Goal: Task Accomplishment & Management: Use online tool/utility

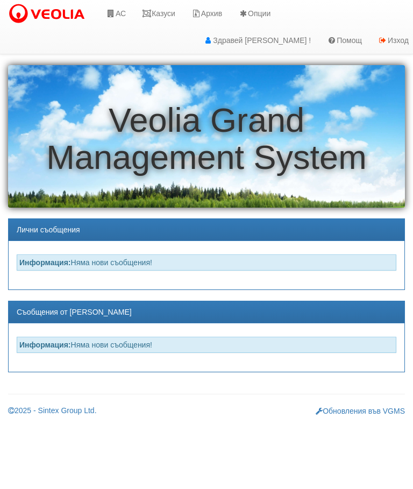
click at [118, 11] on link "АС" at bounding box center [116, 13] width 36 height 27
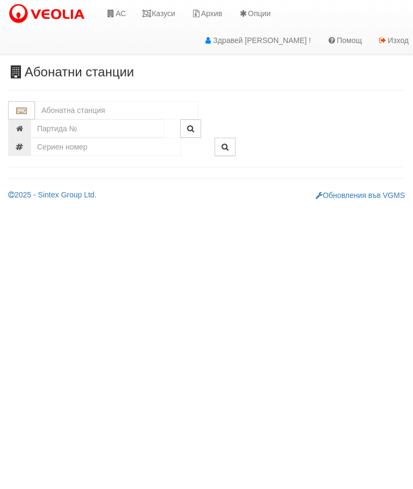
click at [66, 105] on input "text" at bounding box center [117, 110] width 164 height 18
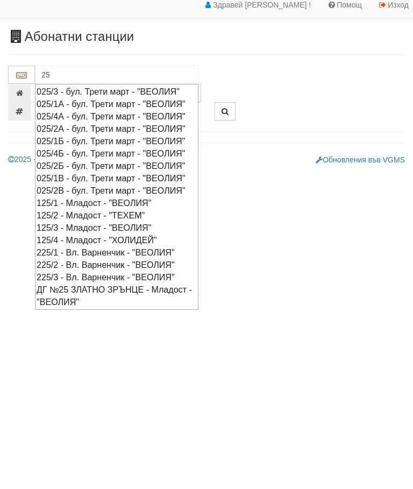
click at [64, 208] on div "025/2Б - бул. Трети март - "ВЕОЛИЯ"" at bounding box center [117, 201] width 160 height 12
type input "025/2Б - бул. Трети март - "ВЕОЛИЯ""
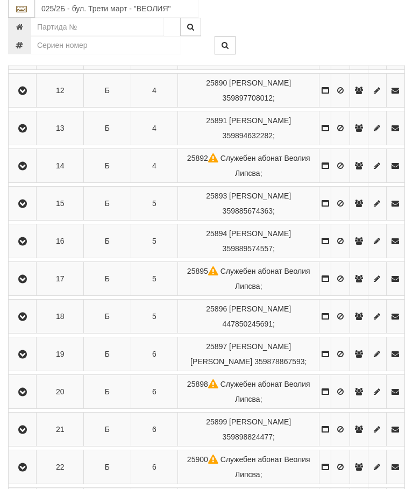
click at [23, 246] on icon "button" at bounding box center [22, 242] width 13 height 8
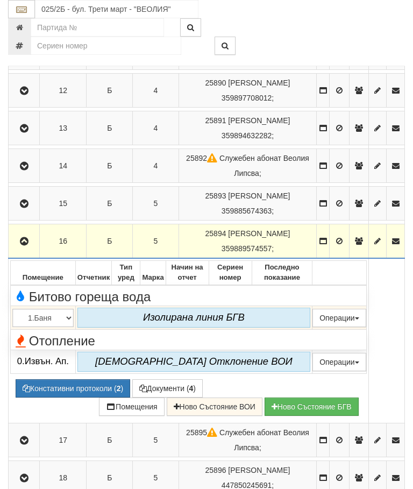
click at [0, 0] on button "Подмяна" at bounding box center [0, 0] width 0 height 0
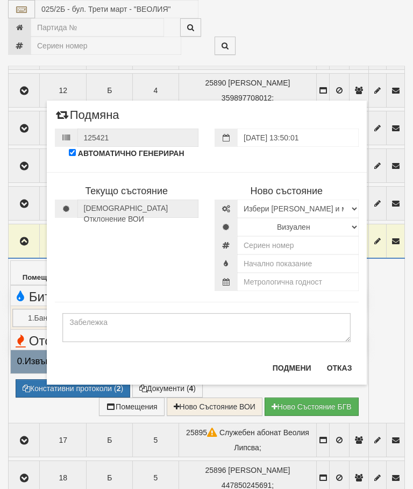
click at [101, 274] on div "Текущо състояние Няма Oтклонение ВОИ Топломер Липсва Сериен номер 0" at bounding box center [207, 226] width 320 height 130
click at [333, 209] on select "Избери Марка и модел Камструп Сименс Ландис и ГР Техем" at bounding box center [298, 209] width 122 height 18
select select "11d3dca5-b43d-ea11-80f4-db42d7521b4b"
click at [295, 221] on select "Визуален Дистанционен Изолирана линия ВОИ Няма Oтклонение ВОИ Няма Щранг ВОИ" at bounding box center [298, 227] width 122 height 18
select select "2"
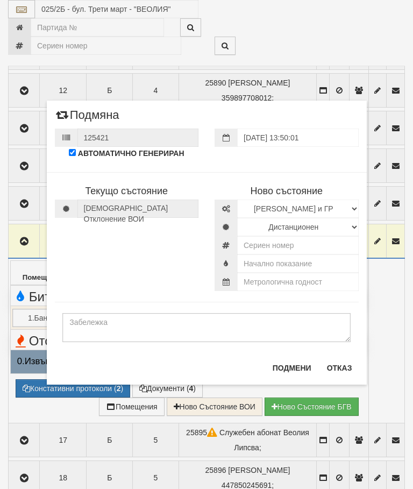
click at [118, 271] on div "Текущо състояние Няма Oтклонение ВОИ Топломер Липсва Сериен номер 0" at bounding box center [207, 226] width 320 height 130
click at [293, 280] on input "text" at bounding box center [298, 282] width 122 height 18
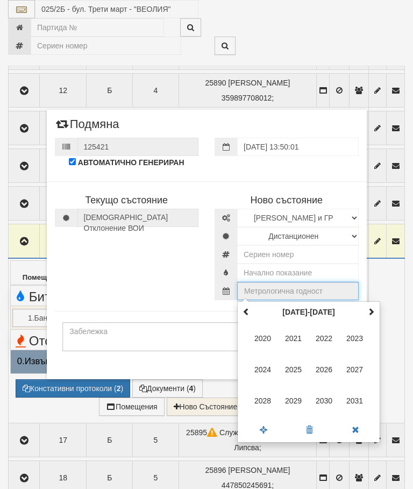
scroll to position [618, 4]
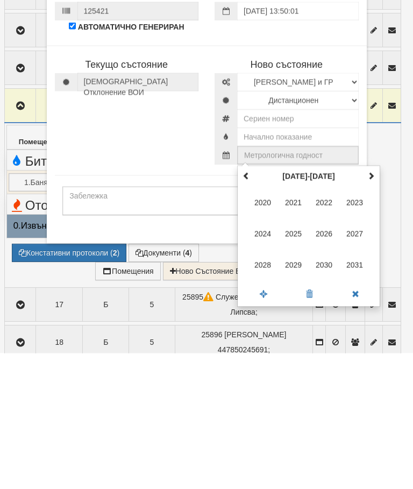
click at [113, 171] on div "Текущо състояние Няма Oтклонение ВОИ Топломер Липсва Сериен номер 0" at bounding box center [207, 236] width 320 height 130
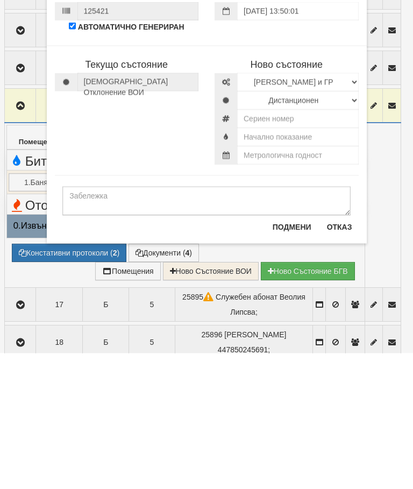
scroll to position [754, 4]
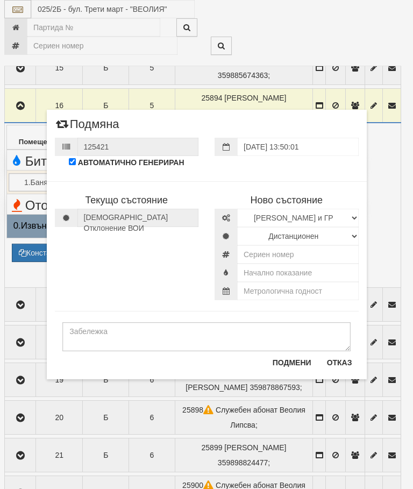
click at [98, 275] on div "Текущо състояние Няма Oтклонение ВОИ Топломер Липсва Сериен номер 0" at bounding box center [207, 236] width 320 height 130
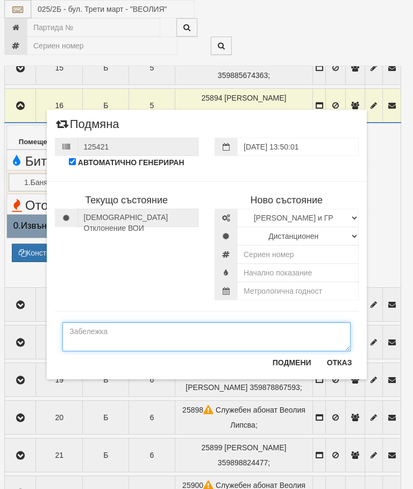
click at [111, 341] on textarea at bounding box center [206, 336] width 288 height 29
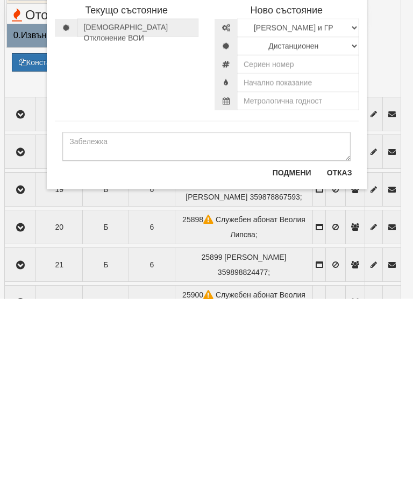
click at [99, 171] on div "Текущо състояние Няма Oтклонение ВОИ Топломер Липсва Сериен номер 0" at bounding box center [207, 236] width 320 height 130
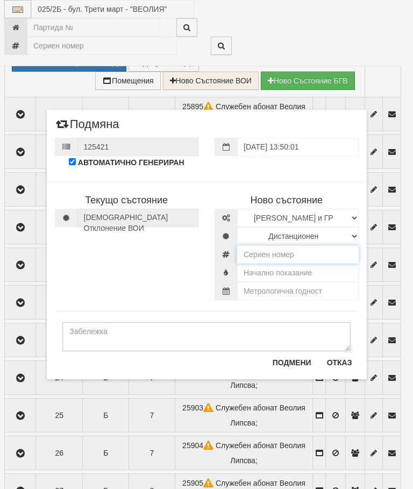
click at [274, 255] on input "number" at bounding box center [298, 254] width 122 height 18
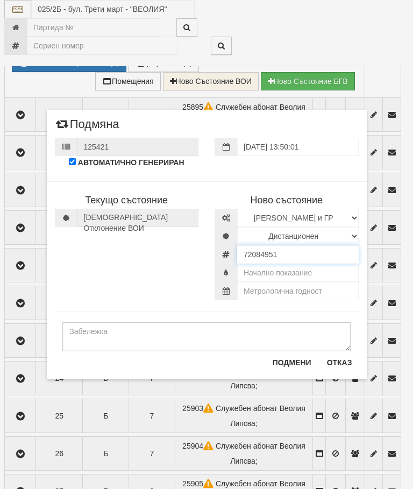
type input "72084951"
click at [288, 270] on input "text" at bounding box center [298, 273] width 122 height 18
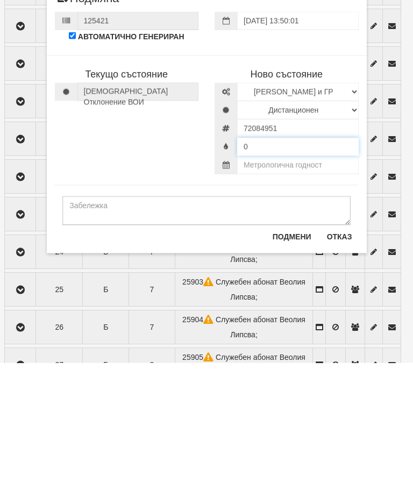
type input "0"
click at [276, 282] on input "text" at bounding box center [298, 291] width 122 height 18
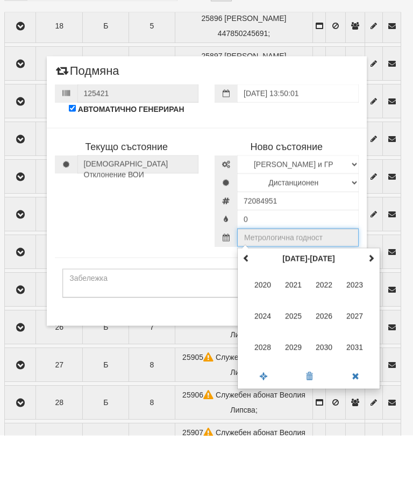
scroll to position [1018, 4]
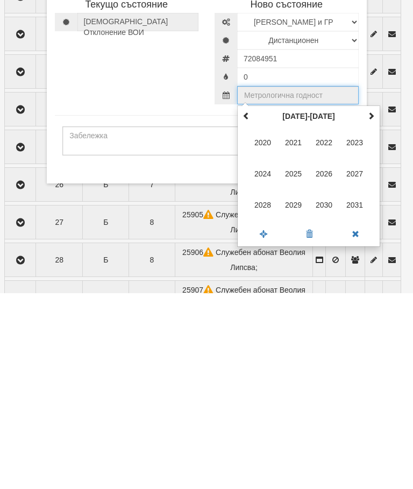
click at [371, 304] on th at bounding box center [371, 312] width 13 height 16
click at [267, 324] on span "2030" at bounding box center [263, 338] width 29 height 29
type input "2030"
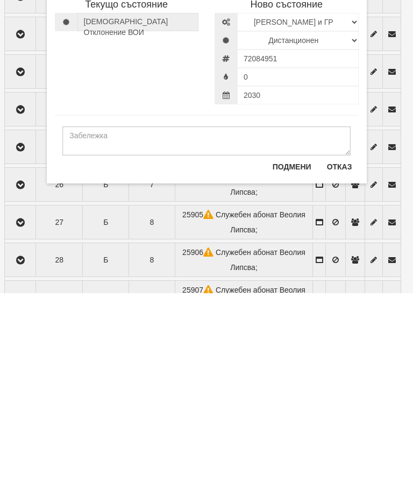
scroll to position [1214, 4]
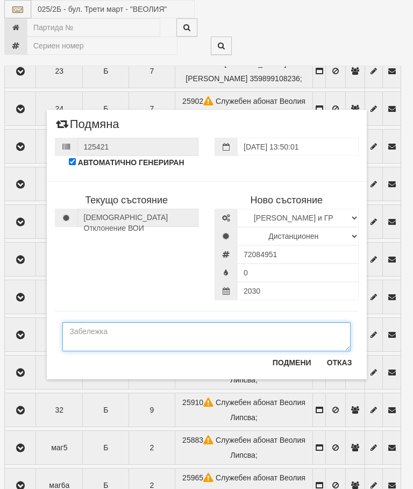
click at [94, 330] on textarea at bounding box center [206, 336] width 288 height 29
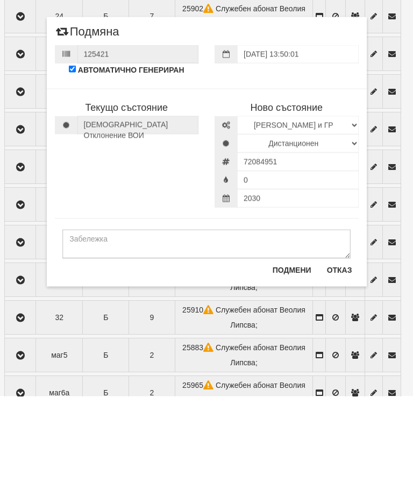
click at [286, 354] on button "Подмени" at bounding box center [292, 362] width 52 height 17
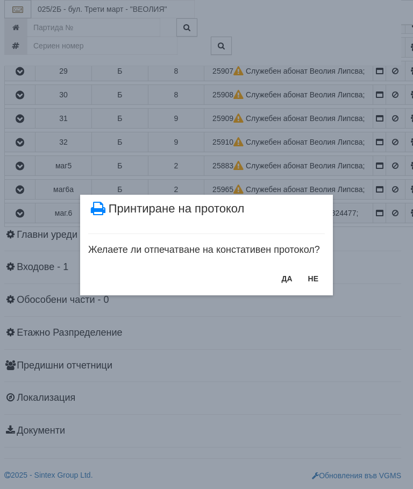
scroll to position [1207, 4]
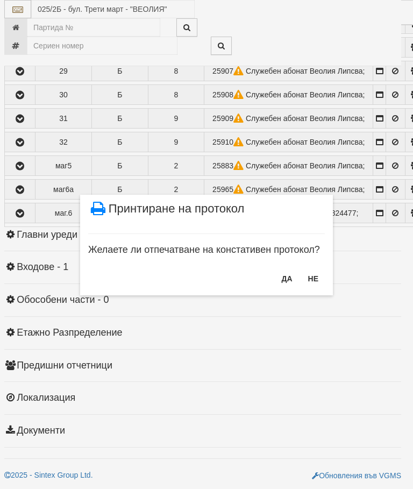
click at [314, 279] on button "НЕ" at bounding box center [313, 278] width 23 height 17
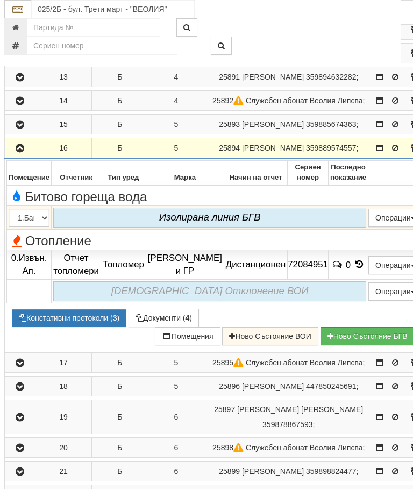
scroll to position [618, 4]
